Goal: Use online tool/utility: Use online tool/utility

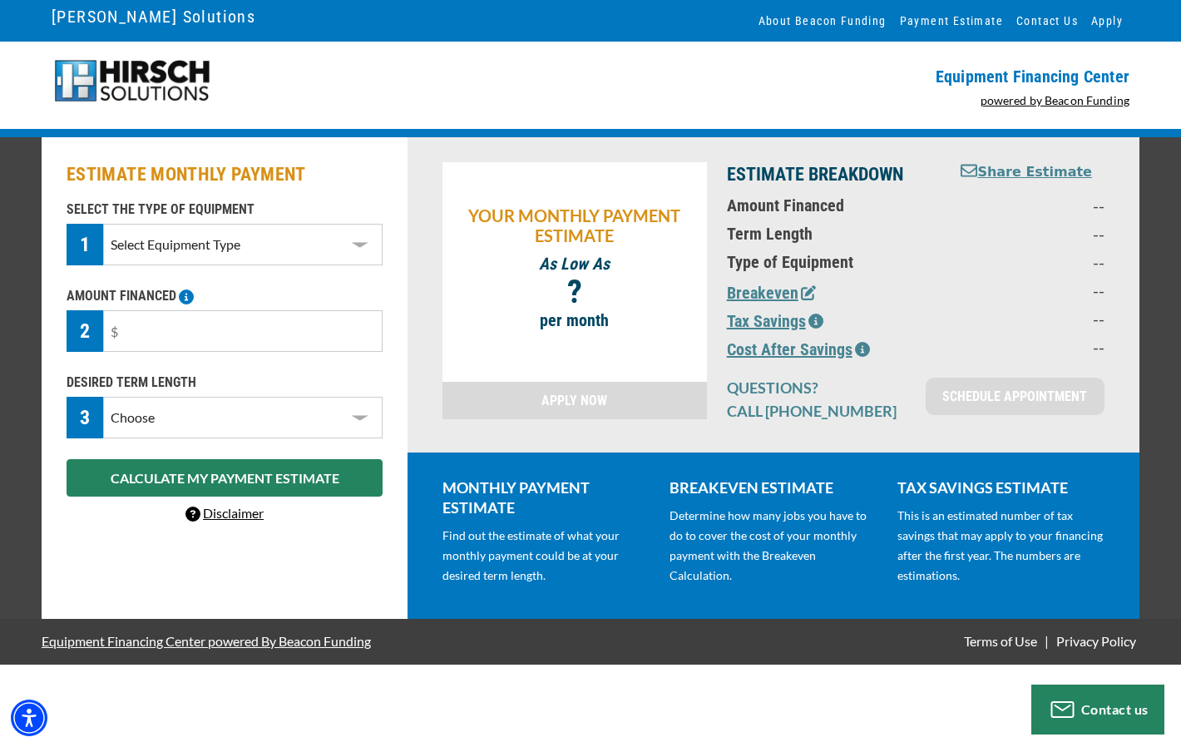
click at [302, 242] on select "Select Equipment Type DTG Printing Embroidery Screen Printing Software and Auto…" at bounding box center [242, 245] width 279 height 42
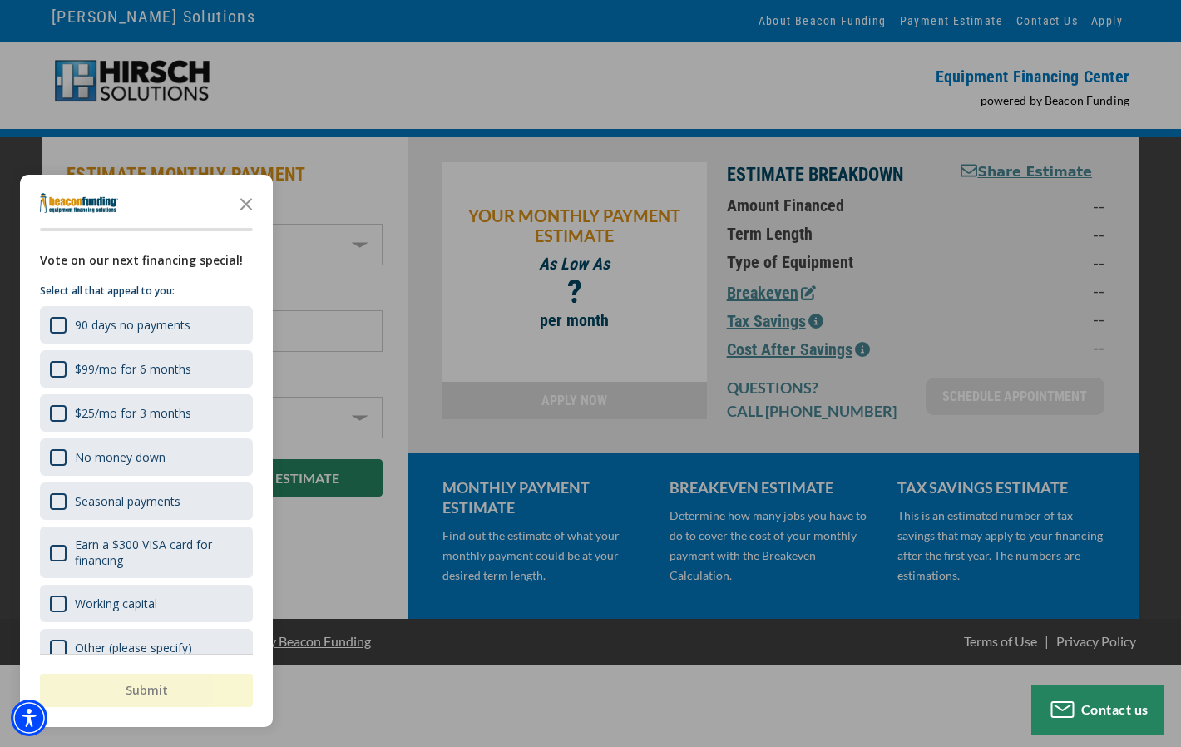
click at [345, 187] on div "button" at bounding box center [590, 373] width 1181 height 747
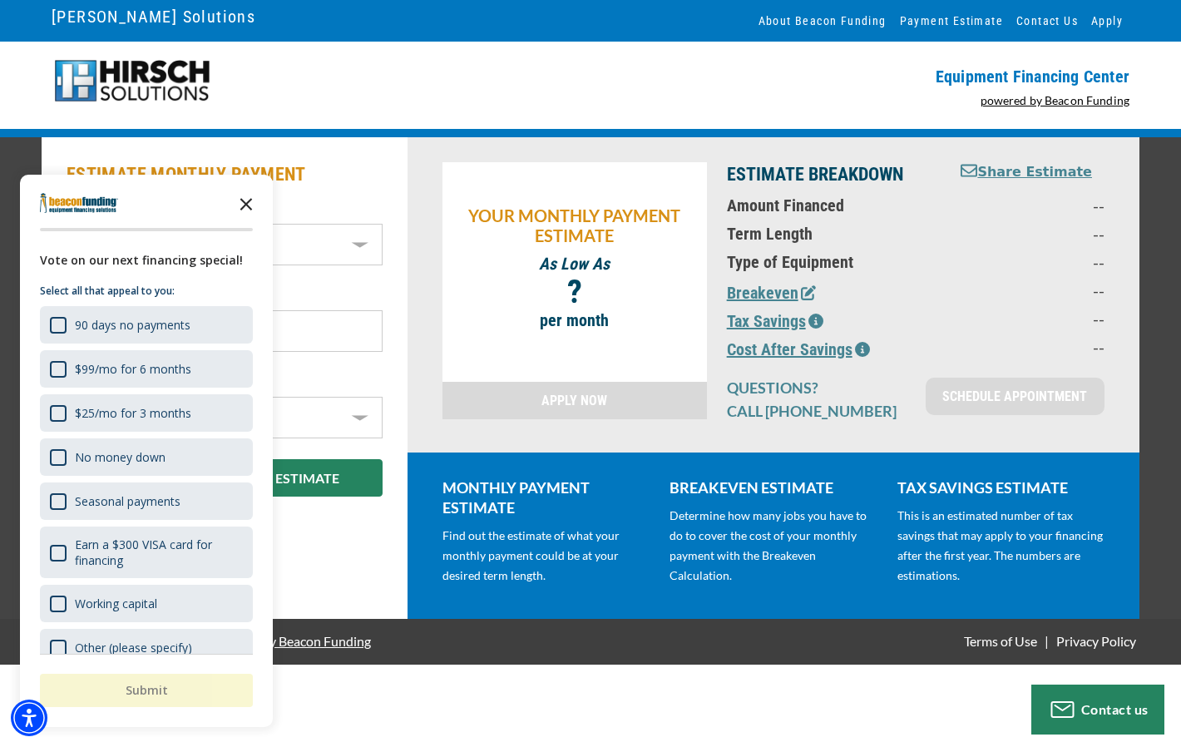
click at [235, 199] on icon "Close the survey" at bounding box center [246, 202] width 33 height 33
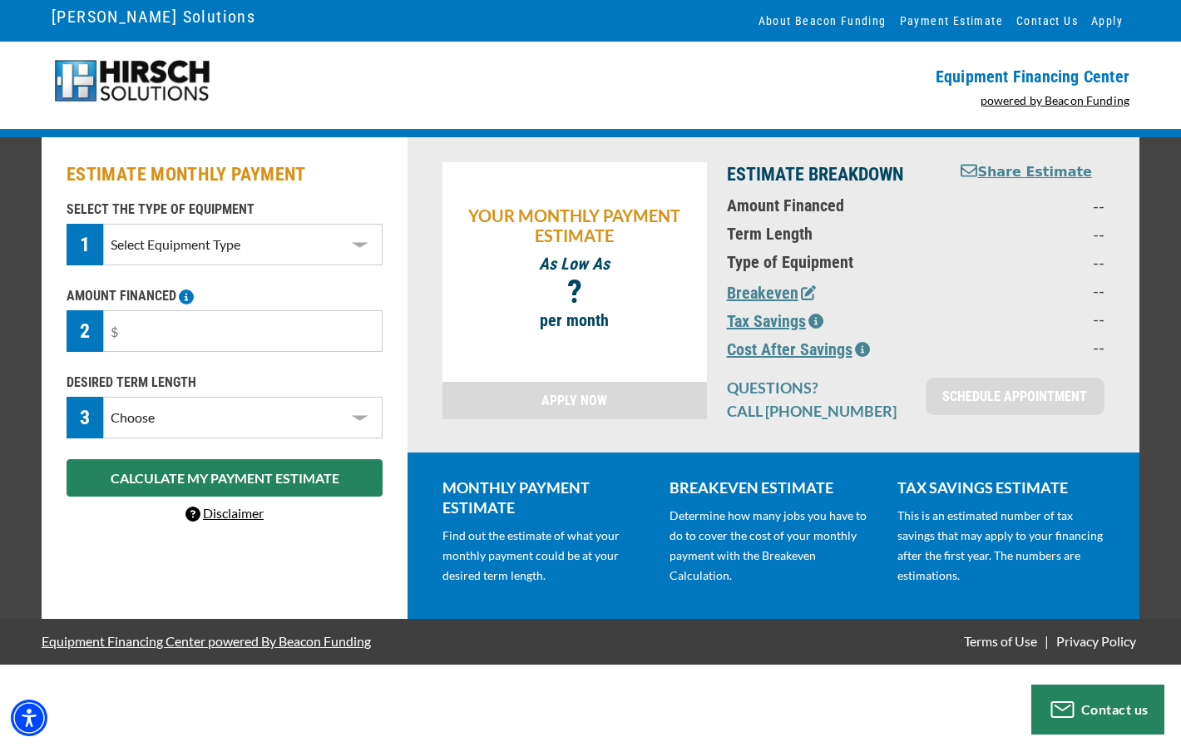
click at [281, 245] on select "Select Equipment Type DTG Printing Embroidery Screen Printing Software and Auto…" at bounding box center [242, 245] width 279 height 42
select select "1"
click at [103, 224] on select "Select Equipment Type DTG Printing Embroidery Screen Printing Software and Auto…" at bounding box center [242, 245] width 279 height 42
drag, startPoint x: 118, startPoint y: 330, endPoint x: 163, endPoint y: 341, distance: 46.2
click at [163, 341] on input "text" at bounding box center [242, 331] width 279 height 42
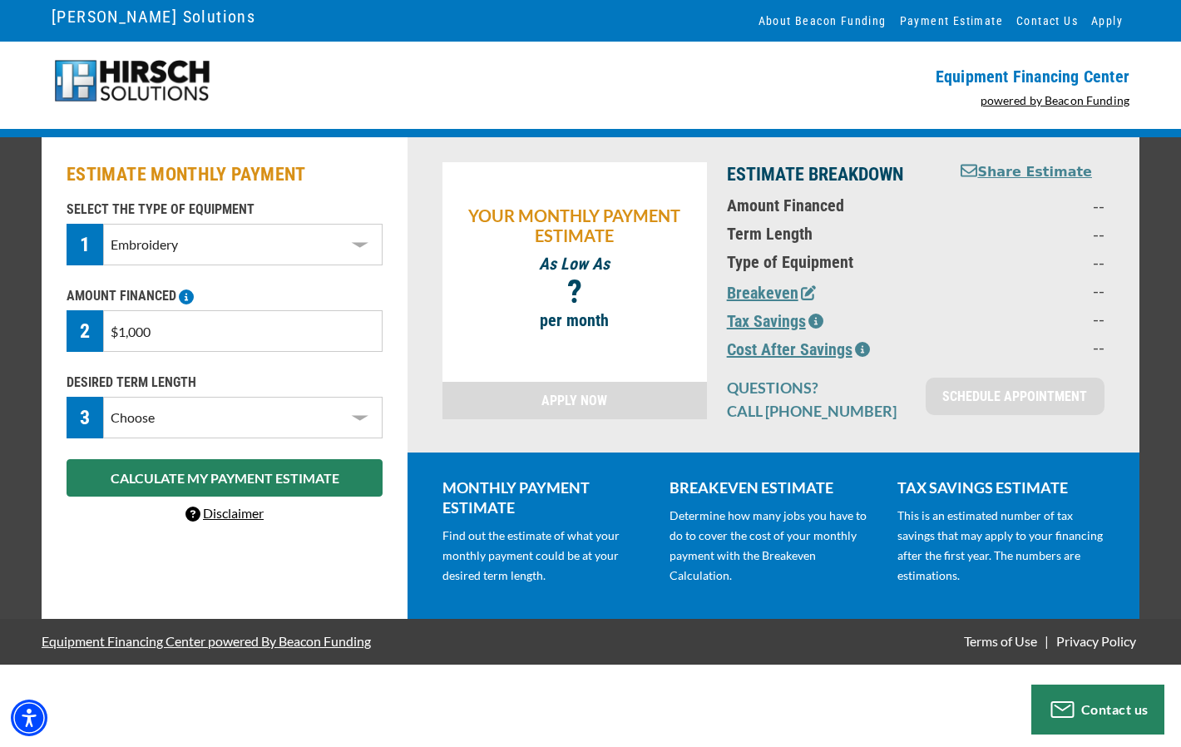
type input "$10,000"
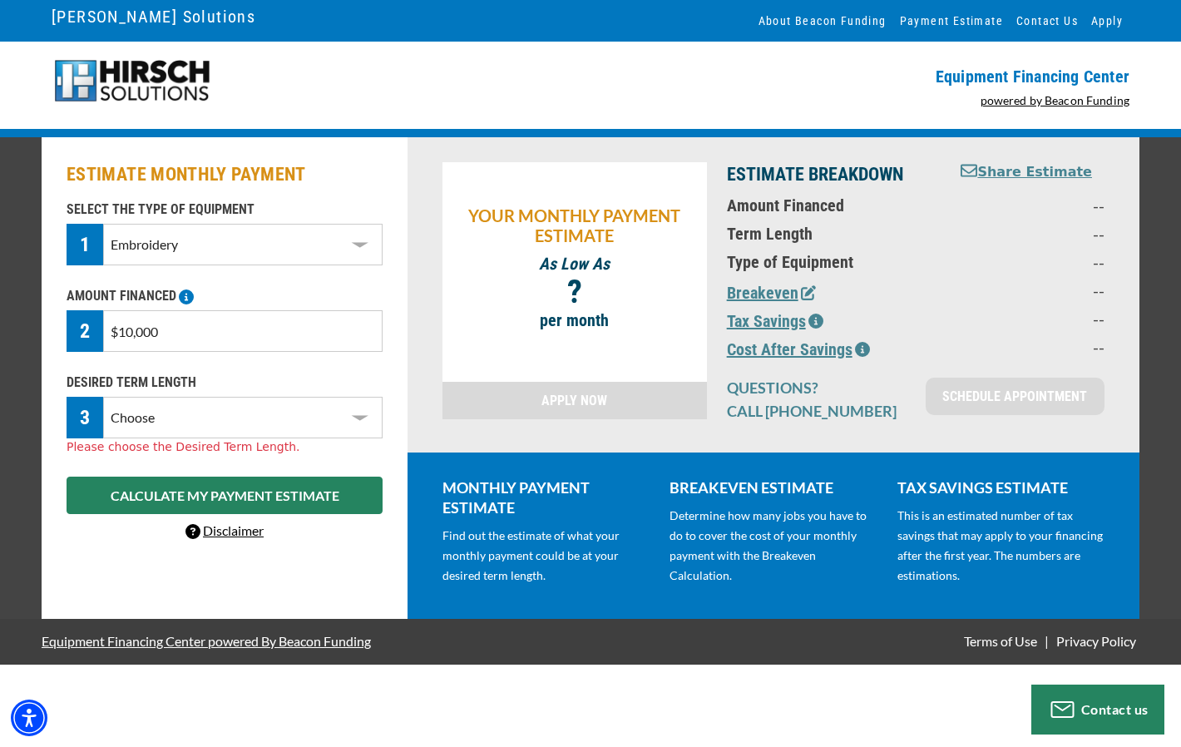
click at [185, 415] on select "Choose 36 Months 48 Months 60 Months" at bounding box center [242, 418] width 279 height 42
click at [103, 397] on select "Choose 36 Months 48 Months 60 Months" at bounding box center [242, 418] width 279 height 42
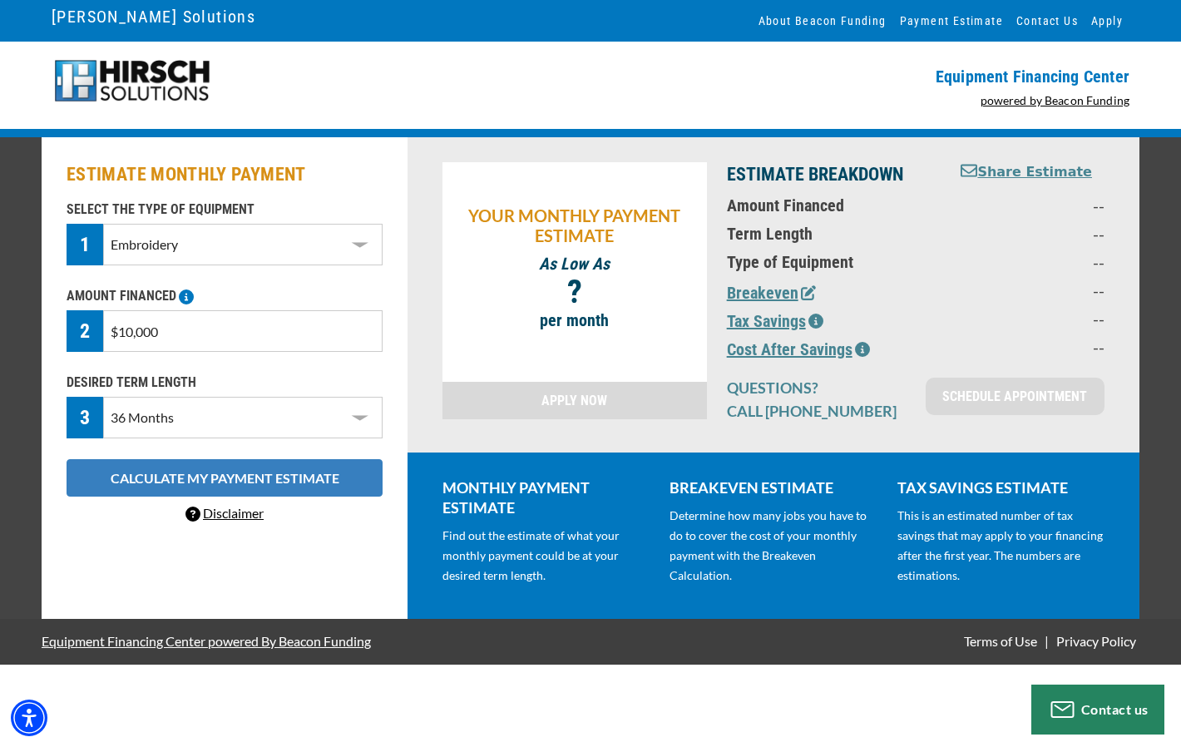
click at [208, 483] on button "CALCULATE MY PAYMENT ESTIMATE" at bounding box center [225, 477] width 316 height 37
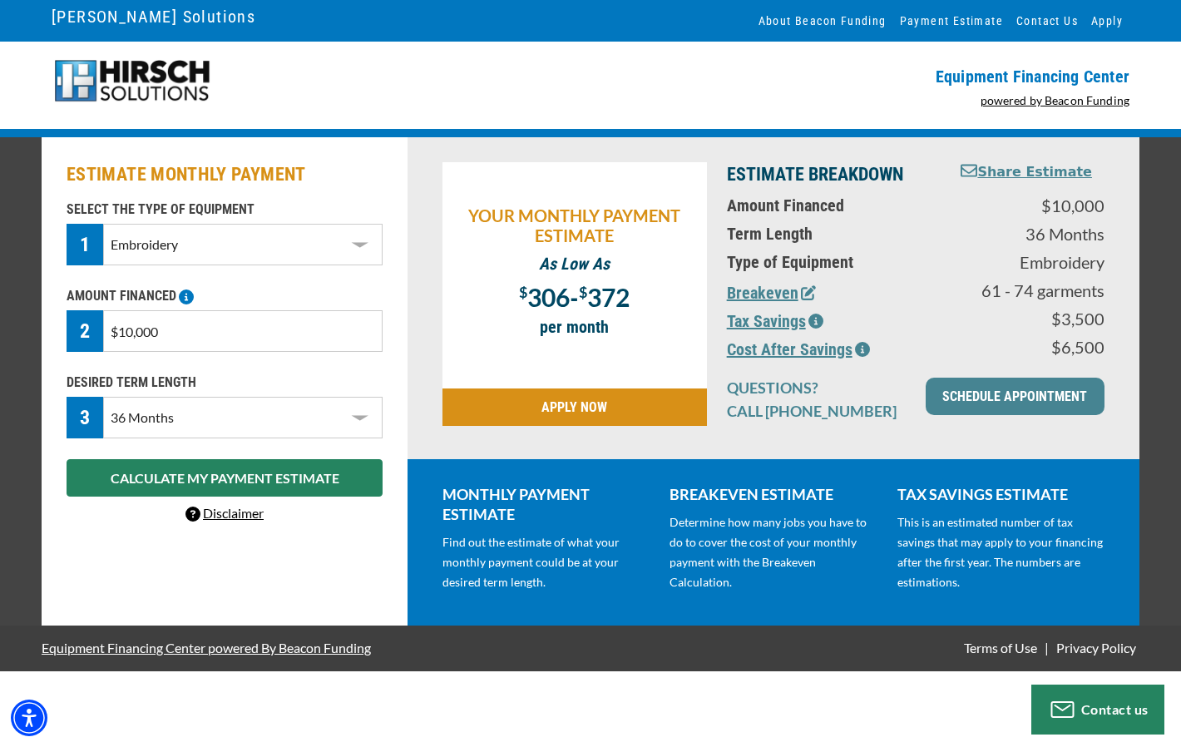
click at [231, 418] on select "Choose 36 Months 48 Months 60 Months" at bounding box center [242, 418] width 279 height 42
click at [103, 397] on select "Choose 36 Months 48 Months 60 Months" at bounding box center [242, 418] width 279 height 42
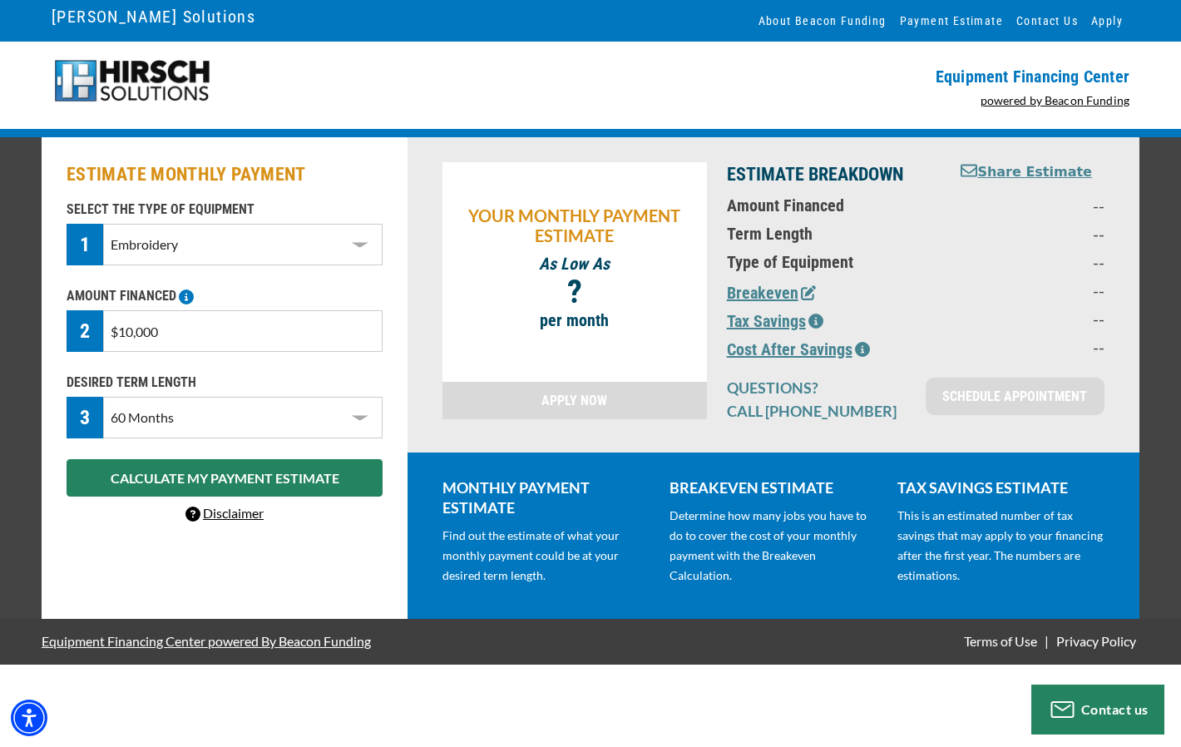
click at [207, 418] on select "Choose 36 Months 48 Months 60 Months" at bounding box center [242, 418] width 279 height 42
click at [103, 397] on select "Choose 36 Months 48 Months 60 Months" at bounding box center [242, 418] width 279 height 42
drag, startPoint x: 273, startPoint y: 420, endPoint x: 265, endPoint y: 422, distance: 8.5
click at [273, 420] on select "Choose 36 Months 48 Months 60 Months" at bounding box center [242, 418] width 279 height 42
click at [103, 397] on select "Choose 36 Months 48 Months 60 Months" at bounding box center [242, 418] width 279 height 42
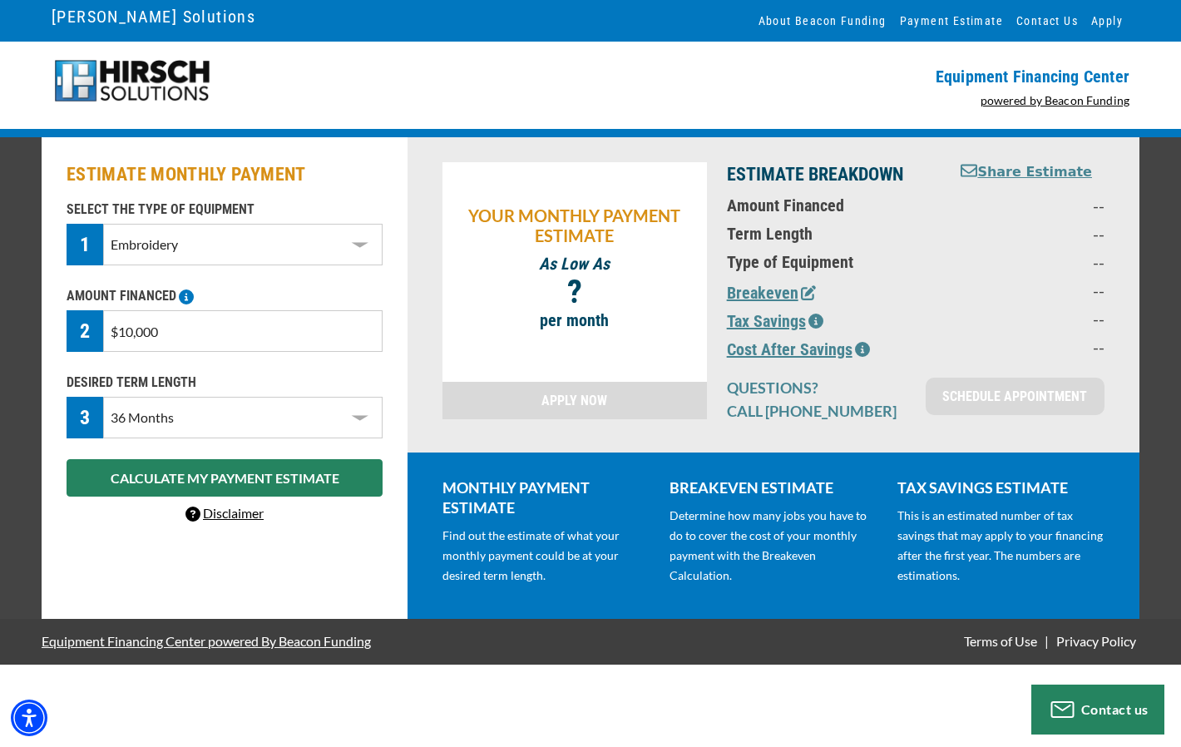
click at [171, 420] on select "Choose 36 Months 48 Months 60 Months" at bounding box center [242, 418] width 279 height 42
select select "60"
click at [103, 397] on select "Choose 36 Months 48 Months 60 Months" at bounding box center [242, 418] width 279 height 42
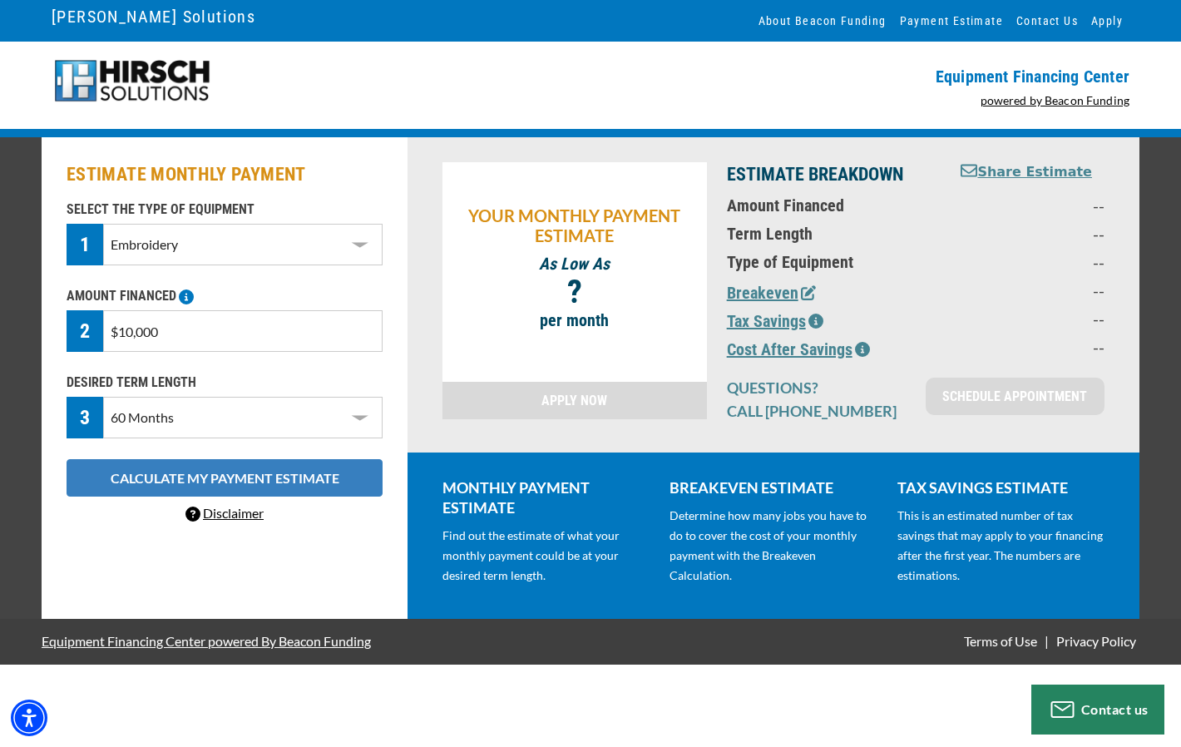
click at [184, 472] on button "CALCULATE MY PAYMENT ESTIMATE" at bounding box center [225, 477] width 316 height 37
